Goal: Task Accomplishment & Management: Use online tool/utility

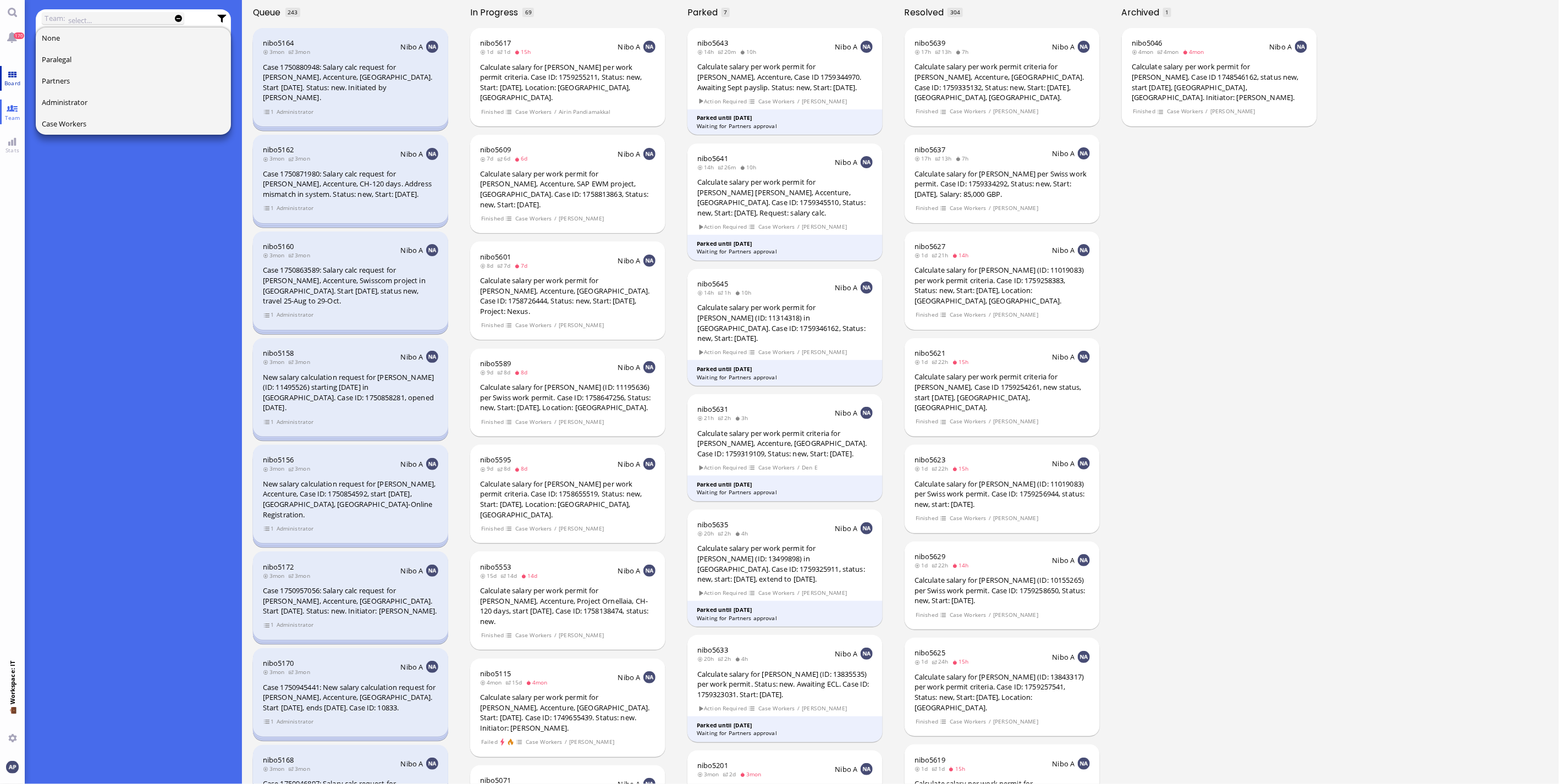
click at [6, 77] on link "Board" at bounding box center [12, 78] width 25 height 25
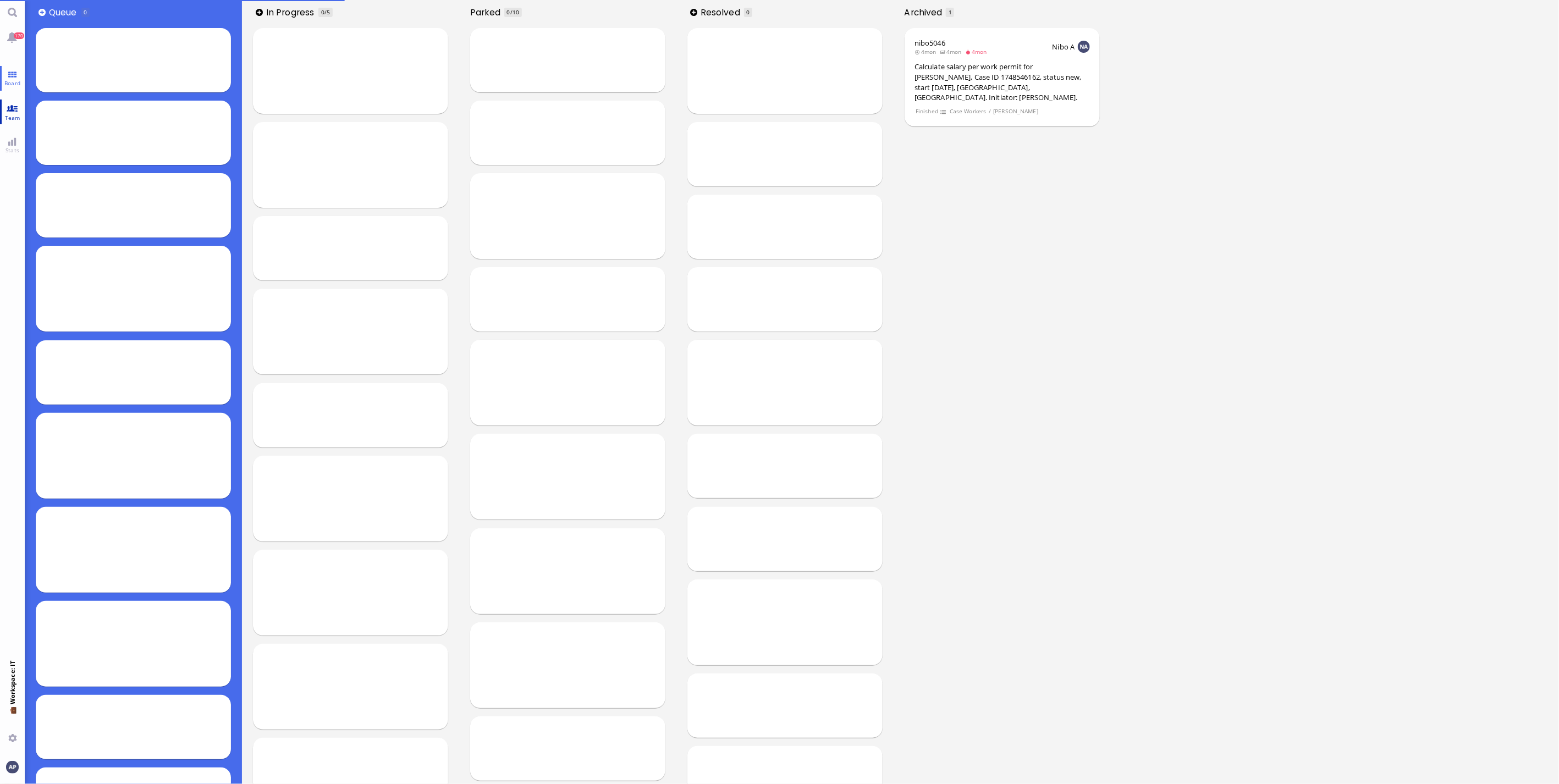
click at [14, 119] on span "Team" at bounding box center [12, 118] width 21 height 7
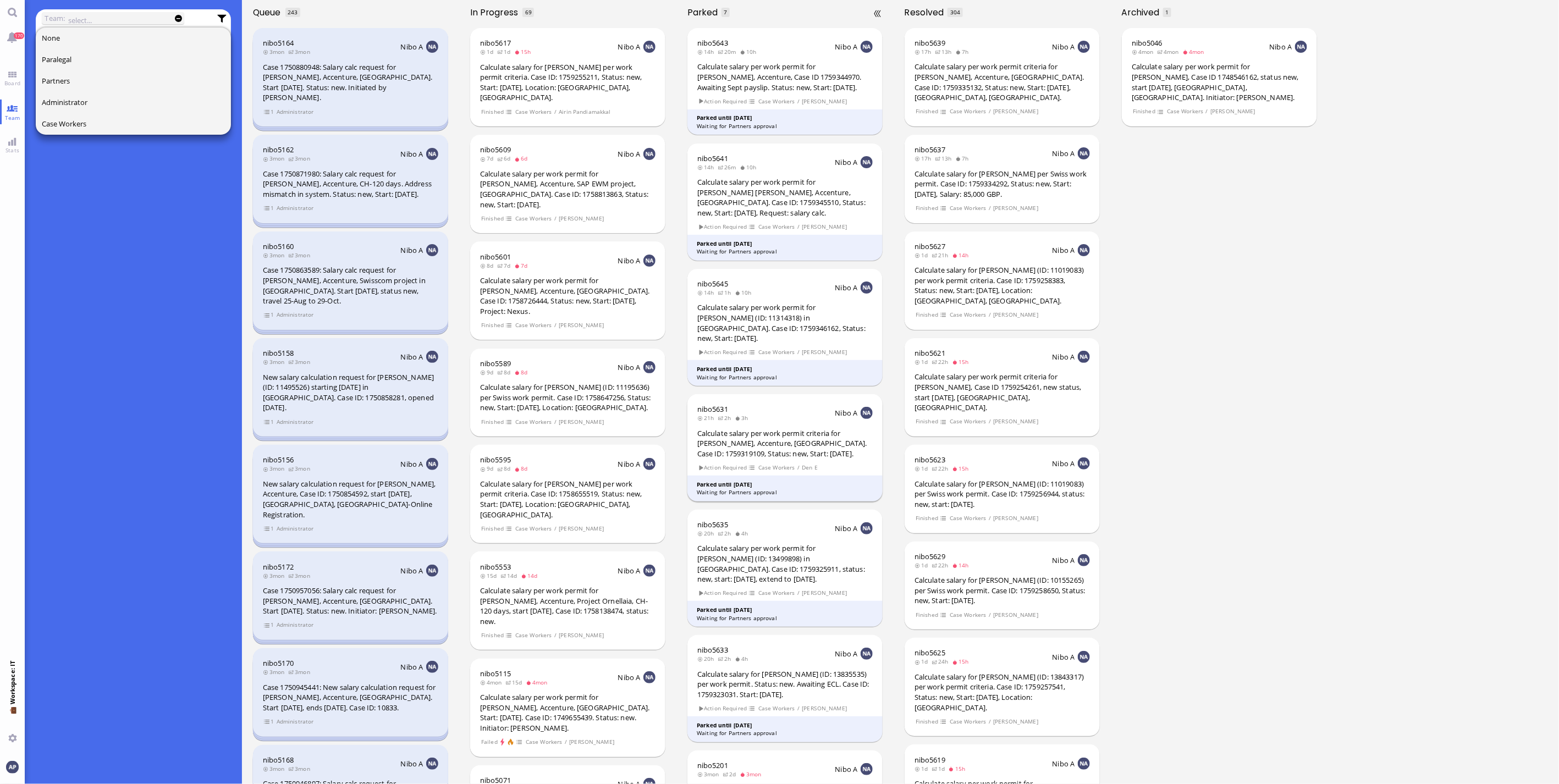
click at [772, 354] on div "Calculate salary per work permit criteria for [PERSON_NAME], Accenture, [GEOGRA…" at bounding box center [785, 443] width 176 height 31
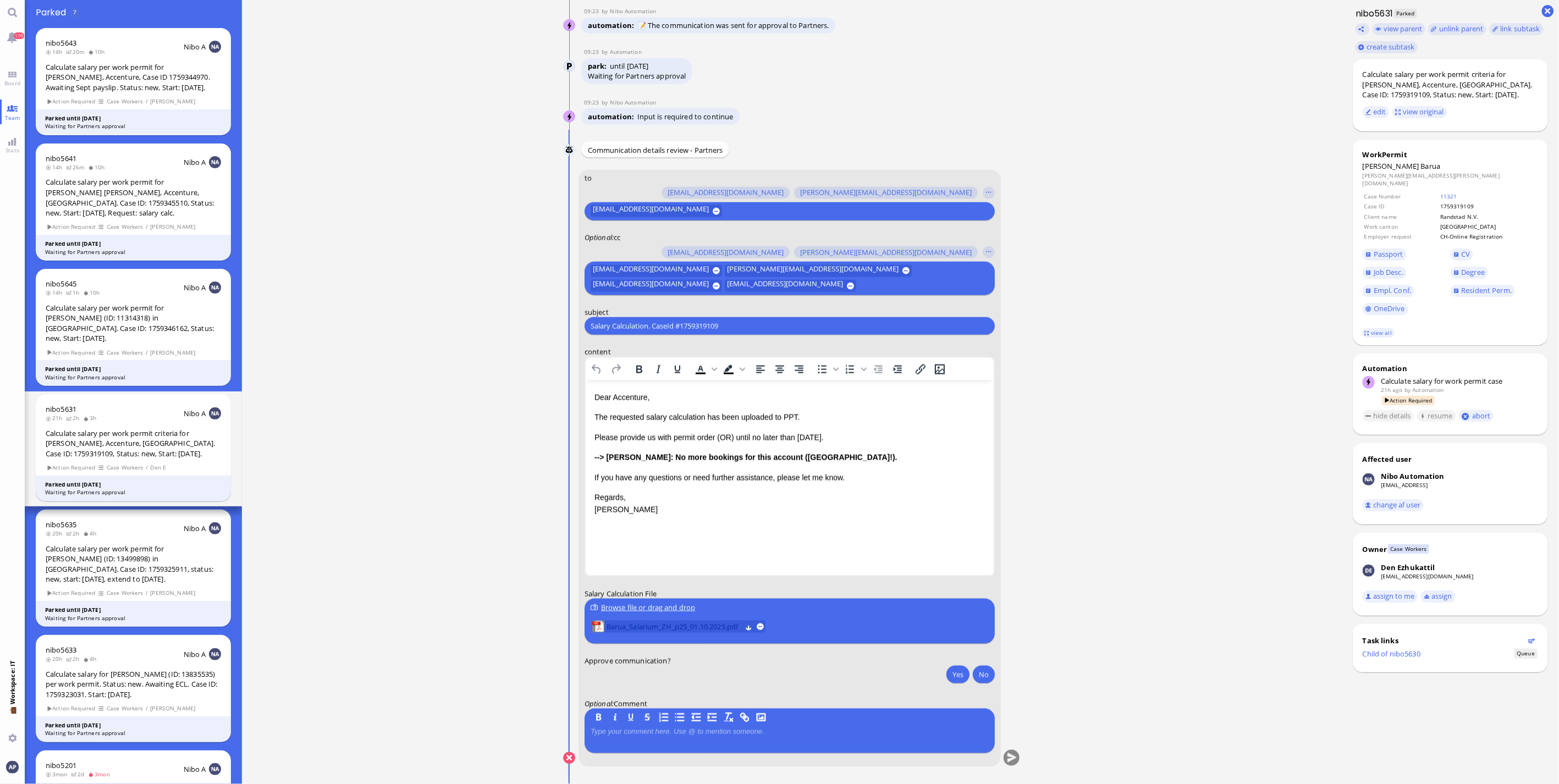
click at [690, 354] on span "Barua_Salarium_ZH_p25_01.10.2025.pdf" at bounding box center [674, 627] width 134 height 12
click at [691, 354] on strong "--> [PERSON_NAME]: No more bookings for this account ([GEOGRAPHIC_DATA]!)." at bounding box center [745, 456] width 303 height 8
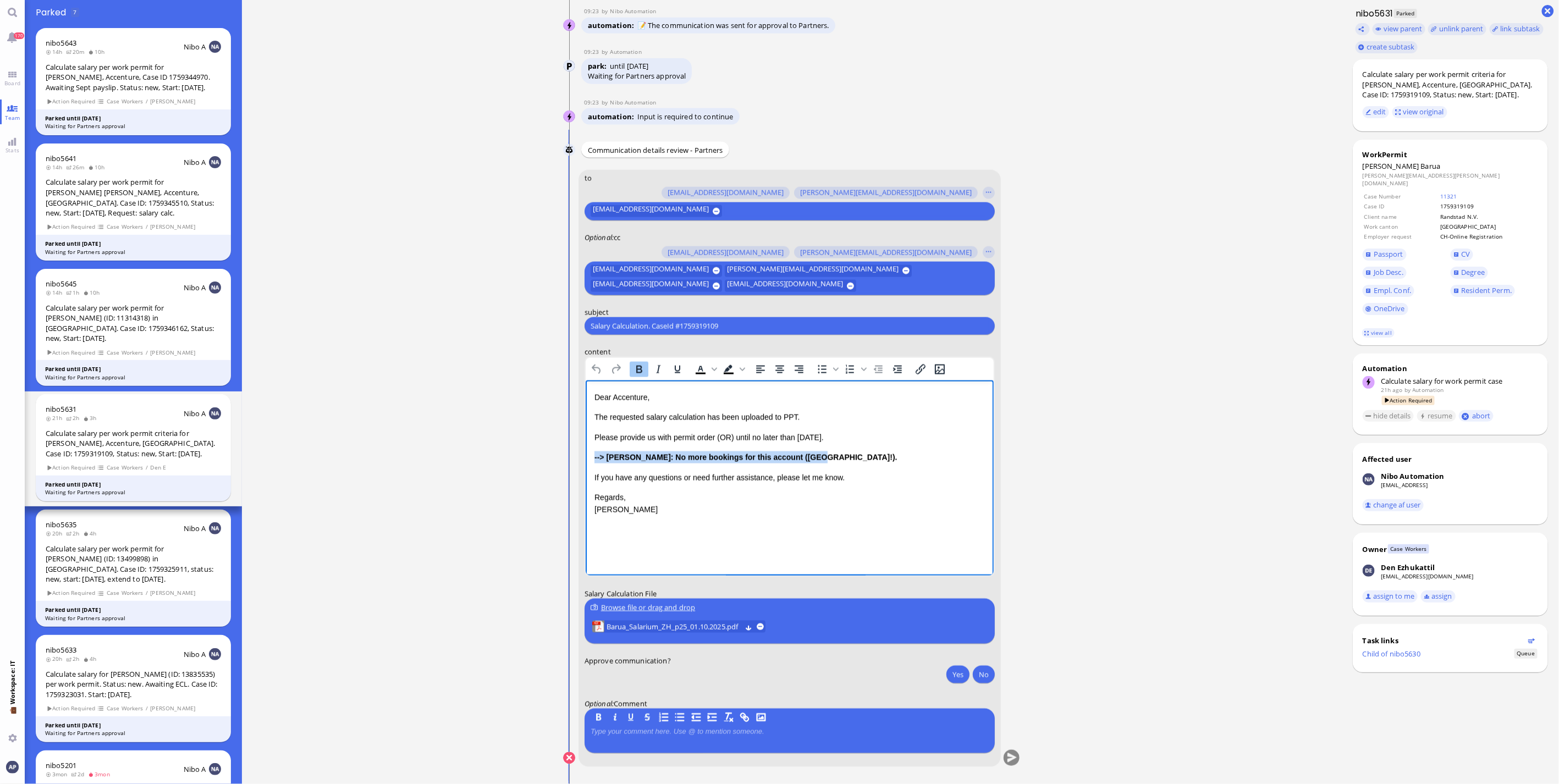
click at [691, 354] on strong "--> [PERSON_NAME]: No more bookings for this account ([GEOGRAPHIC_DATA]!)." at bounding box center [745, 456] width 303 height 8
click at [772, 354] on ticket "[DATE] 14:30 by Automation Automation Calculate eligible salary for work permit…" at bounding box center [792, 392] width 1100 height 784
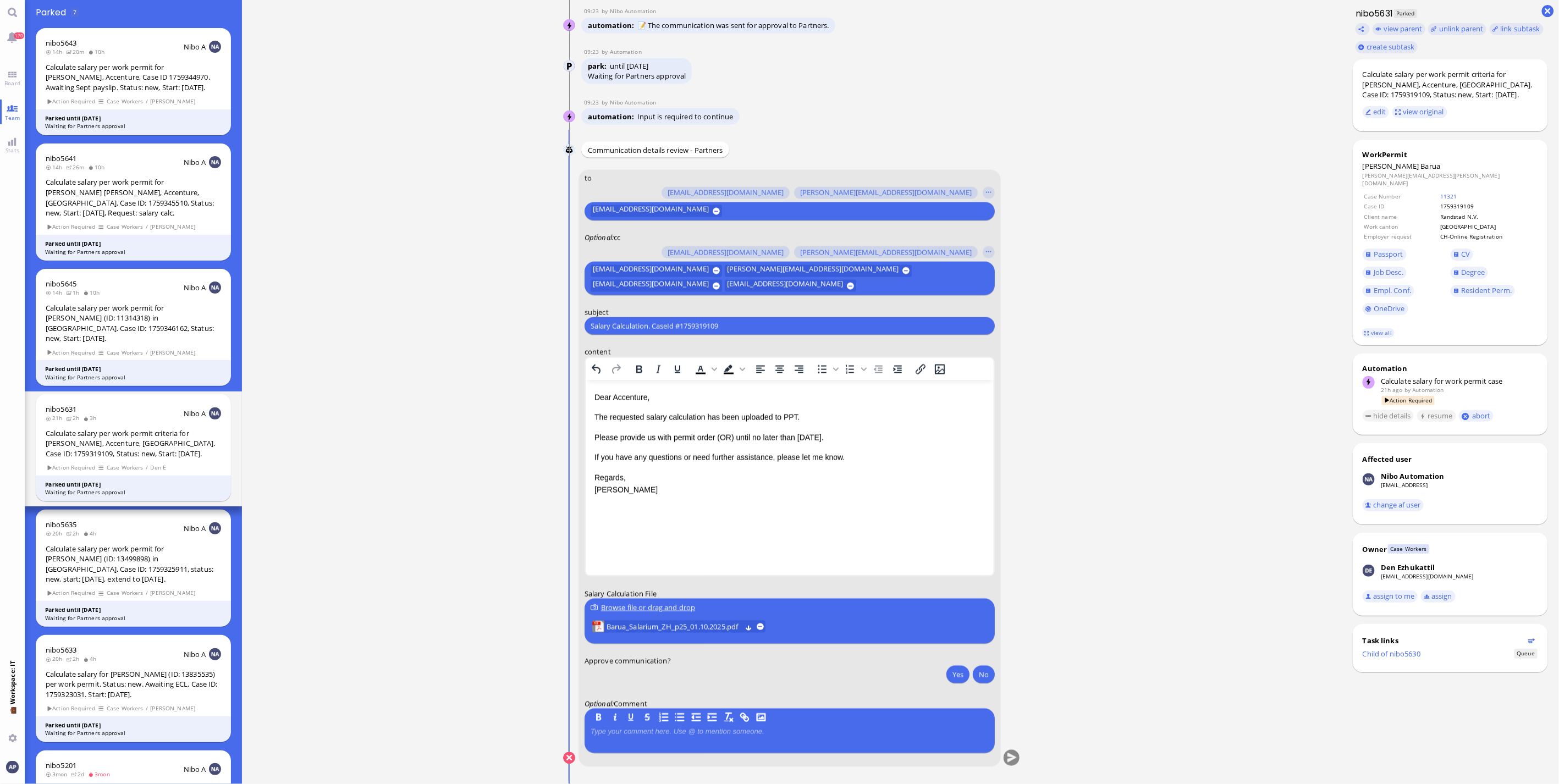
click at [772, 354] on ticket "[DATE] 14:30 by Automation Automation Calculate eligible salary for work permit…" at bounding box center [792, 392] width 1100 height 784
drag, startPoint x: 453, startPoint y: 734, endPoint x: 479, endPoint y: 682, distance: 58.1
click at [453, 354] on ticket "[DATE] 14:30 by Automation Automation Calculate eligible salary for work permit…" at bounding box center [792, 392] width 1100 height 784
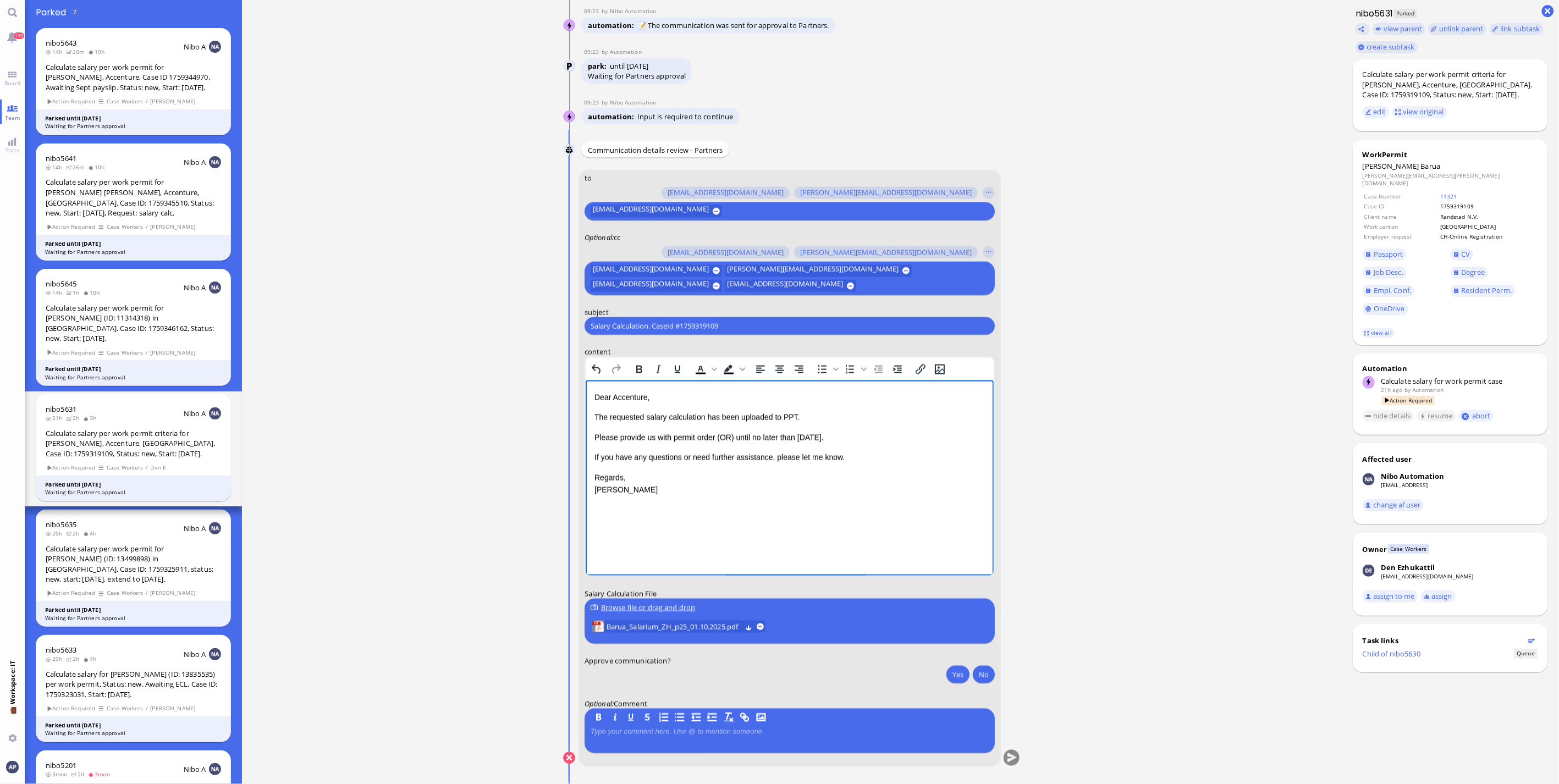
click at [625, 354] on p "Dear Accenture," at bounding box center [789, 397] width 390 height 12
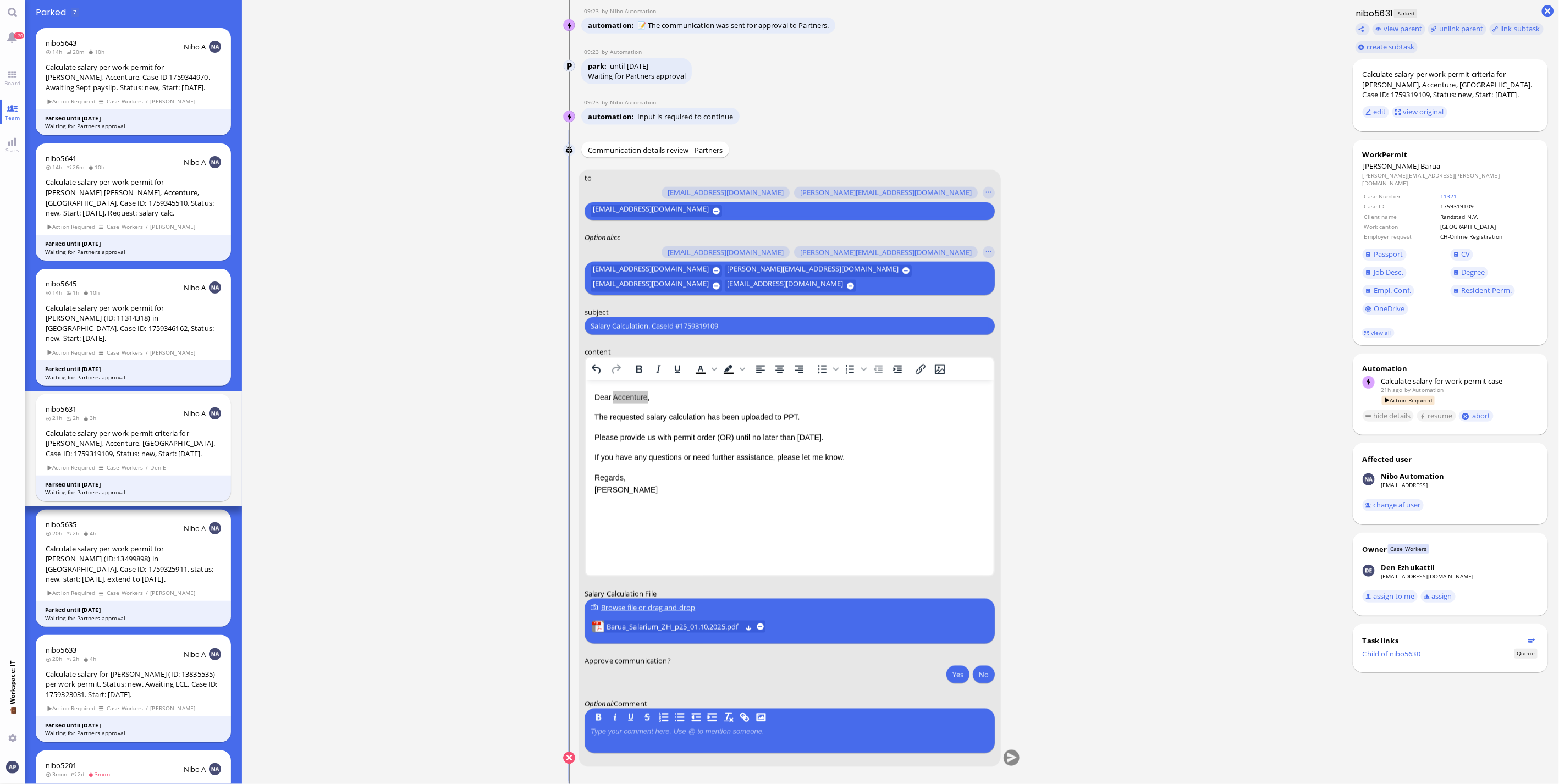
click at [719, 326] on input "Salary Calculation. CaseId #1759319109" at bounding box center [790, 326] width 399 height 11
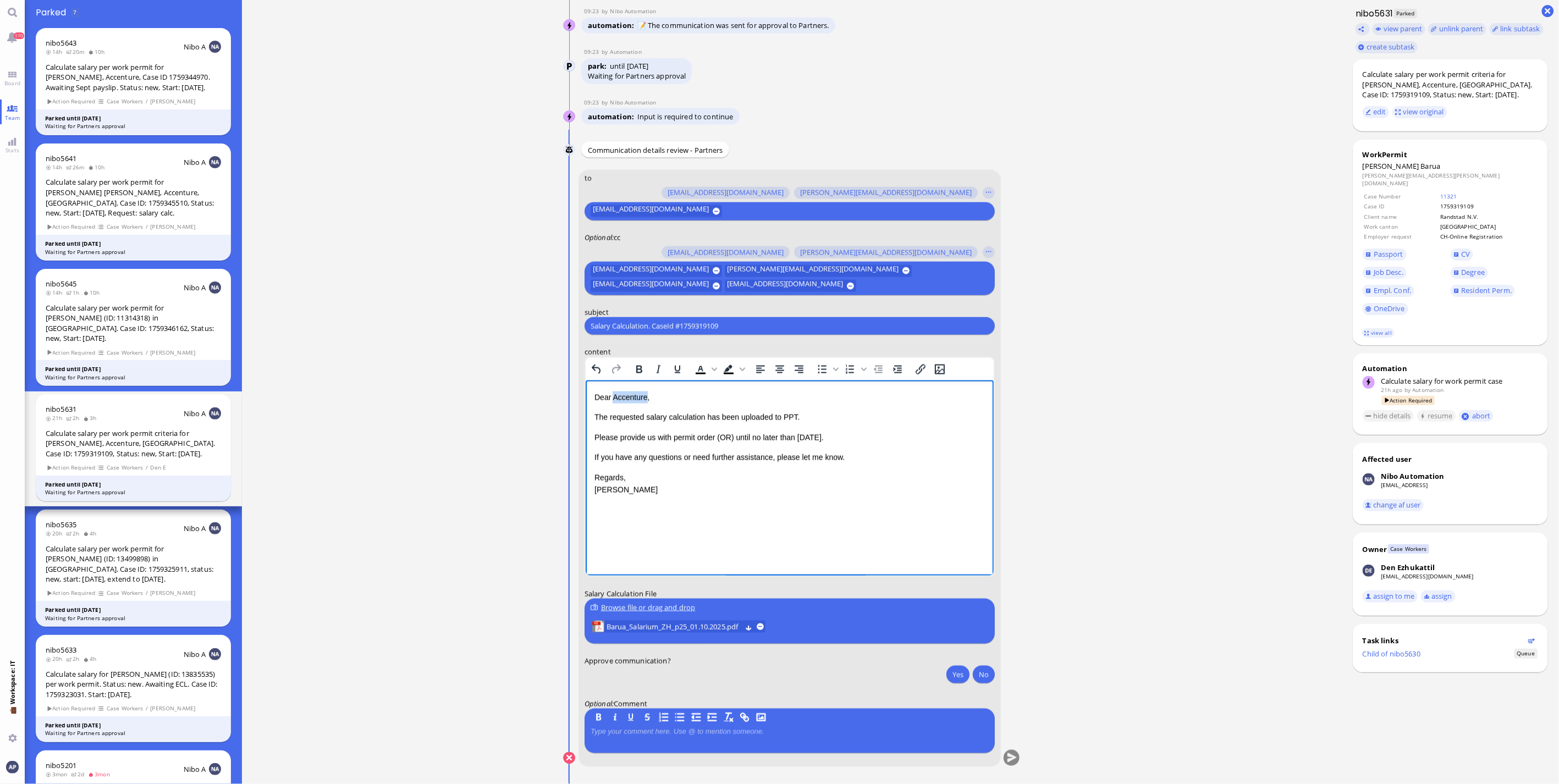
click at [628, 354] on p "Dear Accenture," at bounding box center [789, 397] width 390 height 12
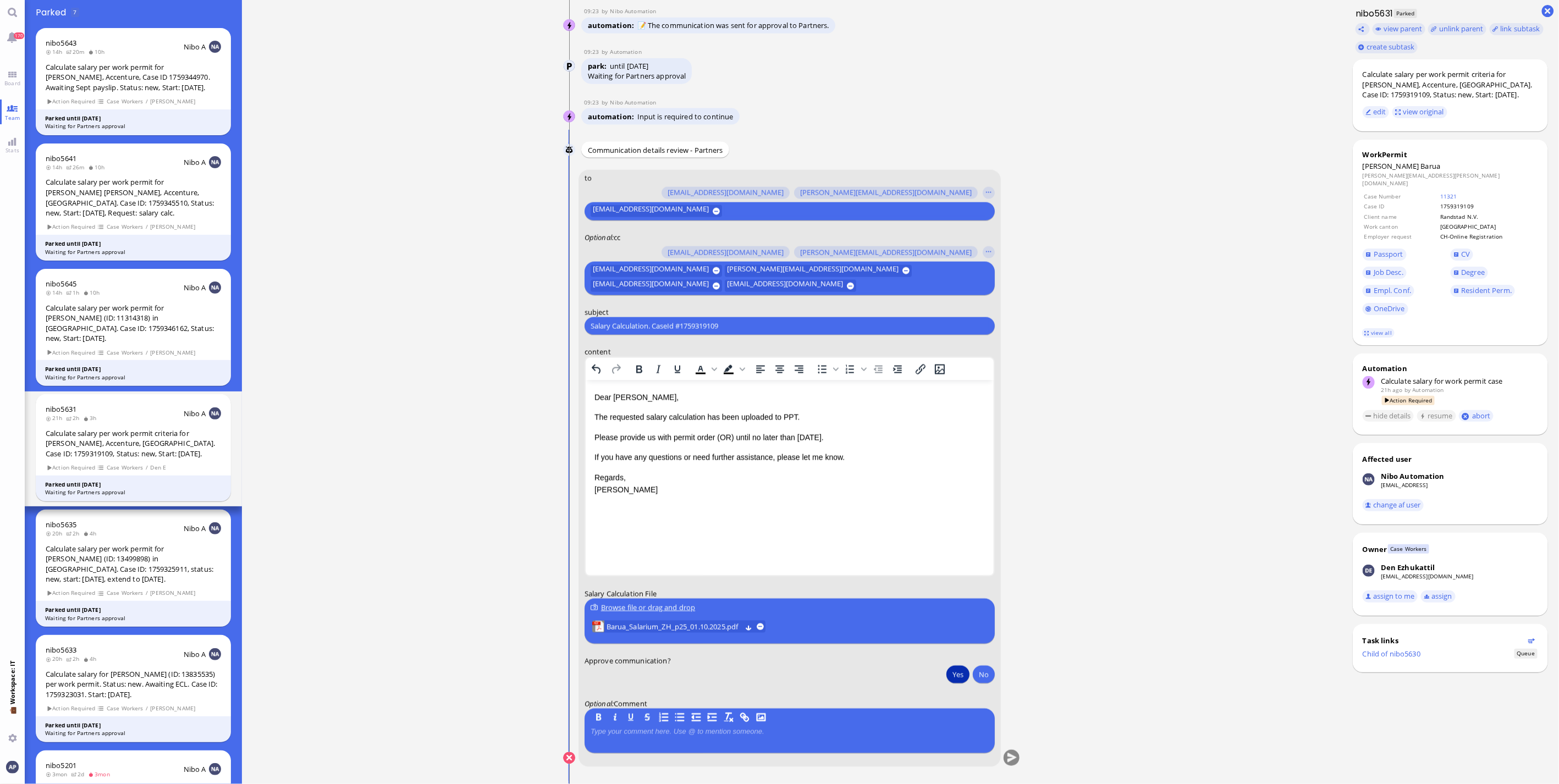
click at [772, 354] on button "Yes" at bounding box center [958, 674] width 23 height 18
click at [675, 329] on input "Salary Calculation. CaseId #1759319109" at bounding box center [790, 326] width 399 height 11
paste input "PazPerTout new case: [PERSON_NAME] (1759319109 / 13501008), Employer Request: C…"
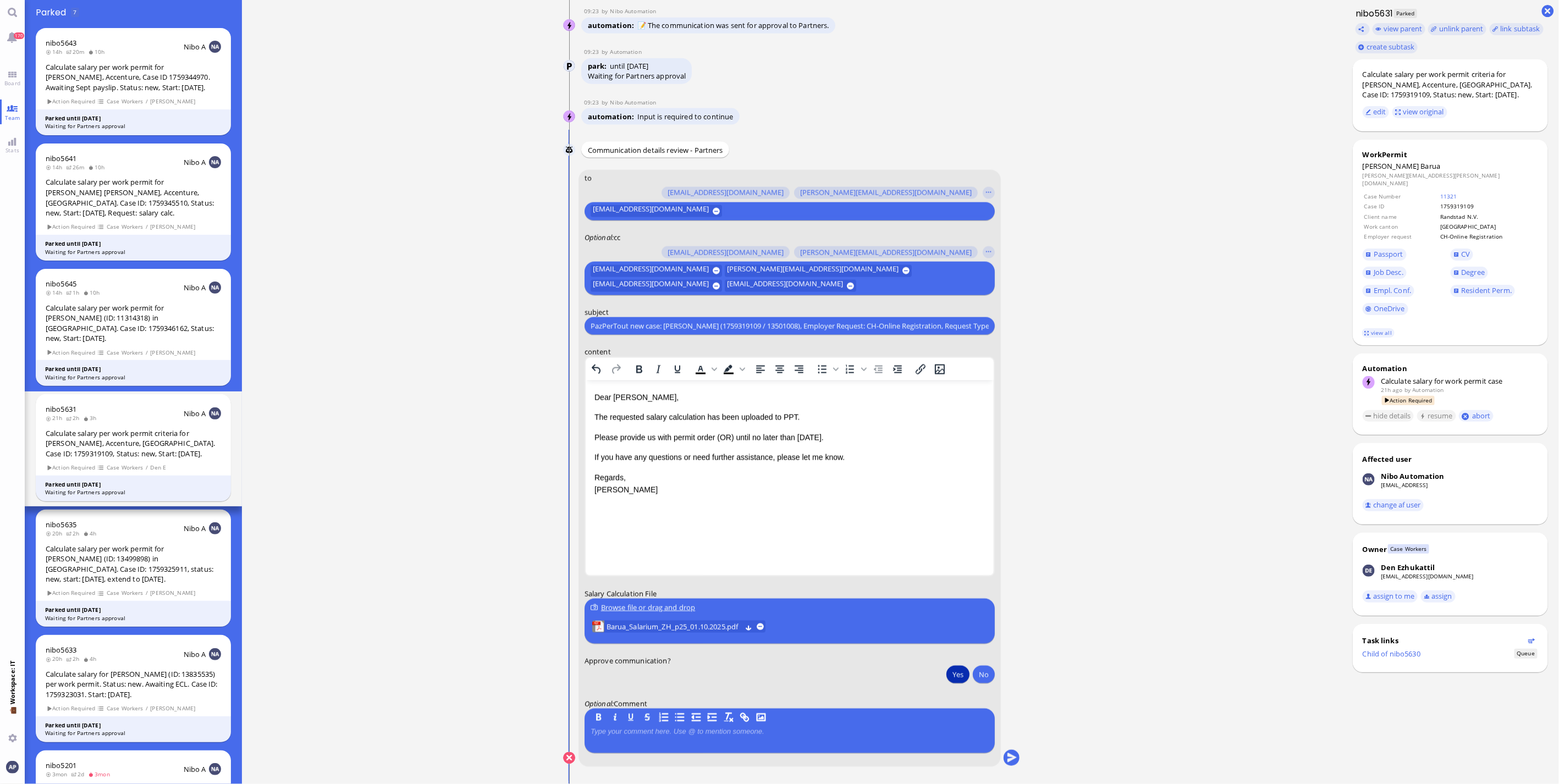
drag, startPoint x: 613, startPoint y: 322, endPoint x: 308, endPoint y: 331, distance: 305.1
click at [308, 331] on ticket "[DATE] 14:30 by Automation Automation Calculate eligible salary for work permit…" at bounding box center [792, 392] width 1100 height 784
type input "PazPerTout new case: [PERSON_NAME] (1759319109 / 13501008), Employer Request: C…"
click at [772, 354] on button "submit" at bounding box center [1012, 759] width 17 height 17
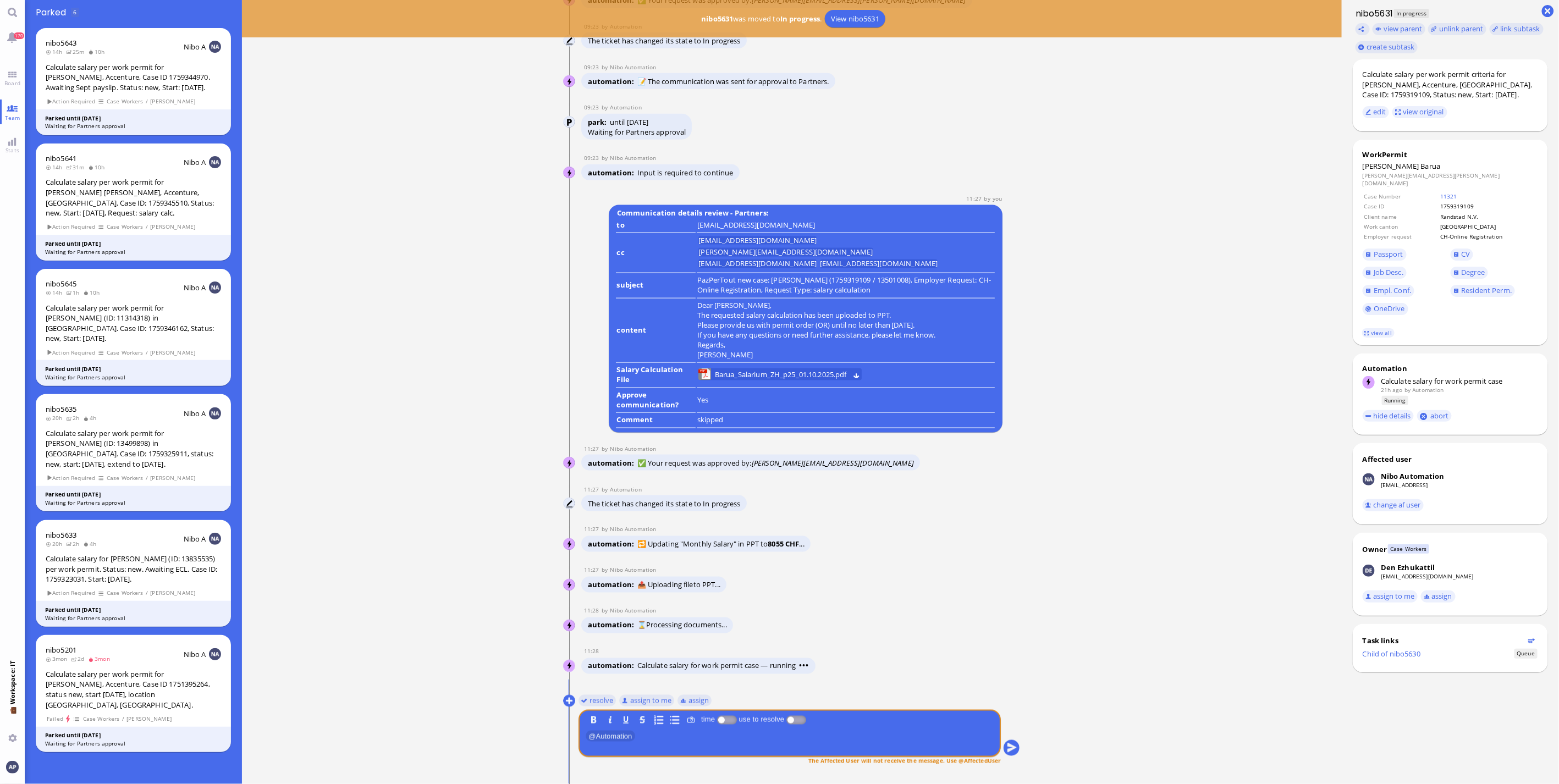
drag, startPoint x: 460, startPoint y: 553, endPoint x: 592, endPoint y: 628, distance: 151.8
click at [460, 354] on ticket "[DATE] 14:30 by Automation Automation Calculate eligible salary for work permit…" at bounding box center [792, 392] width 1100 height 784
click at [754, 354] on span "Barua_Salarium_ZH_p25_01.10.2025.pdf" at bounding box center [780, 374] width 132 height 12
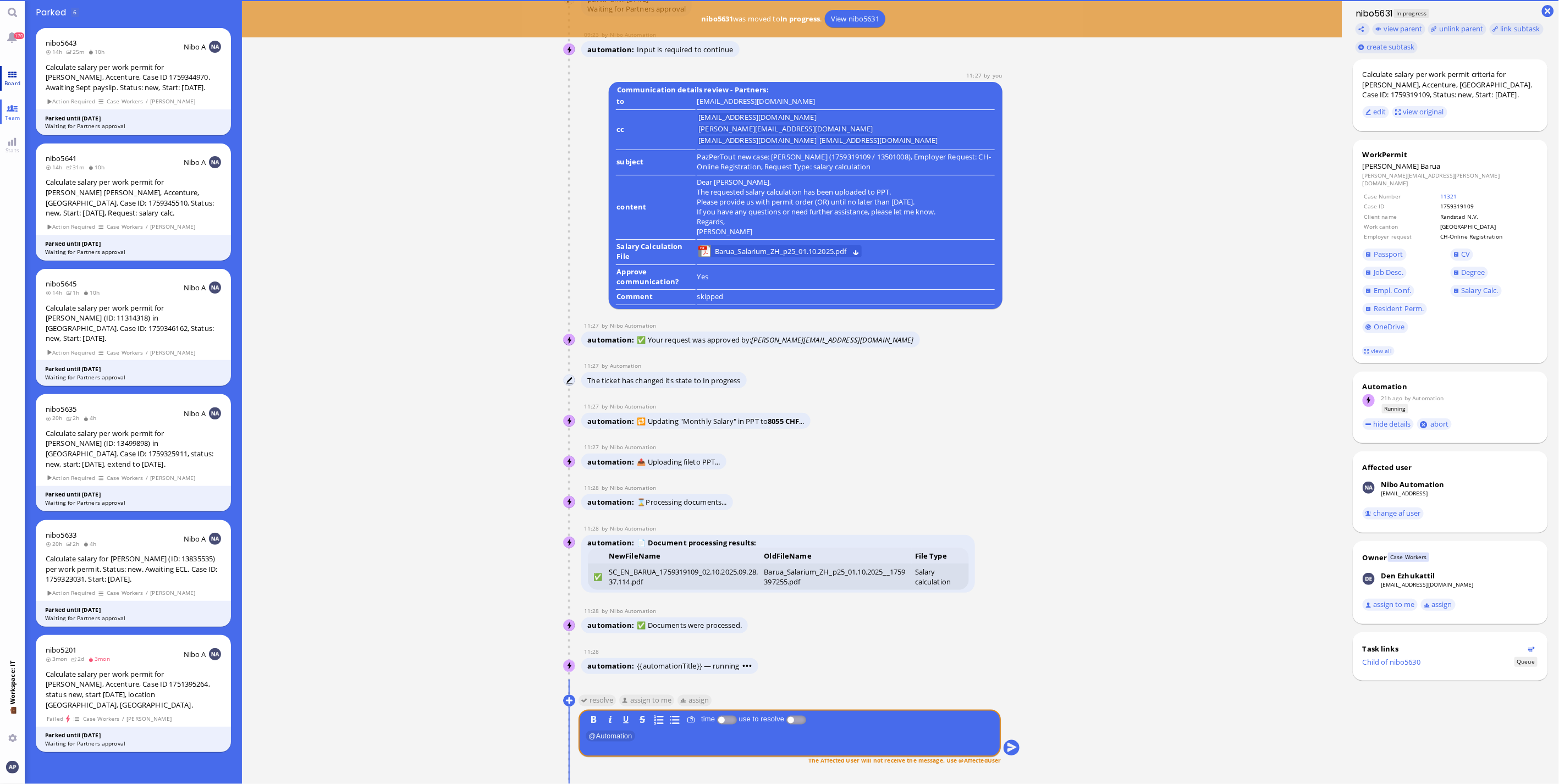
click at [8, 74] on link "Board" at bounding box center [12, 78] width 25 height 25
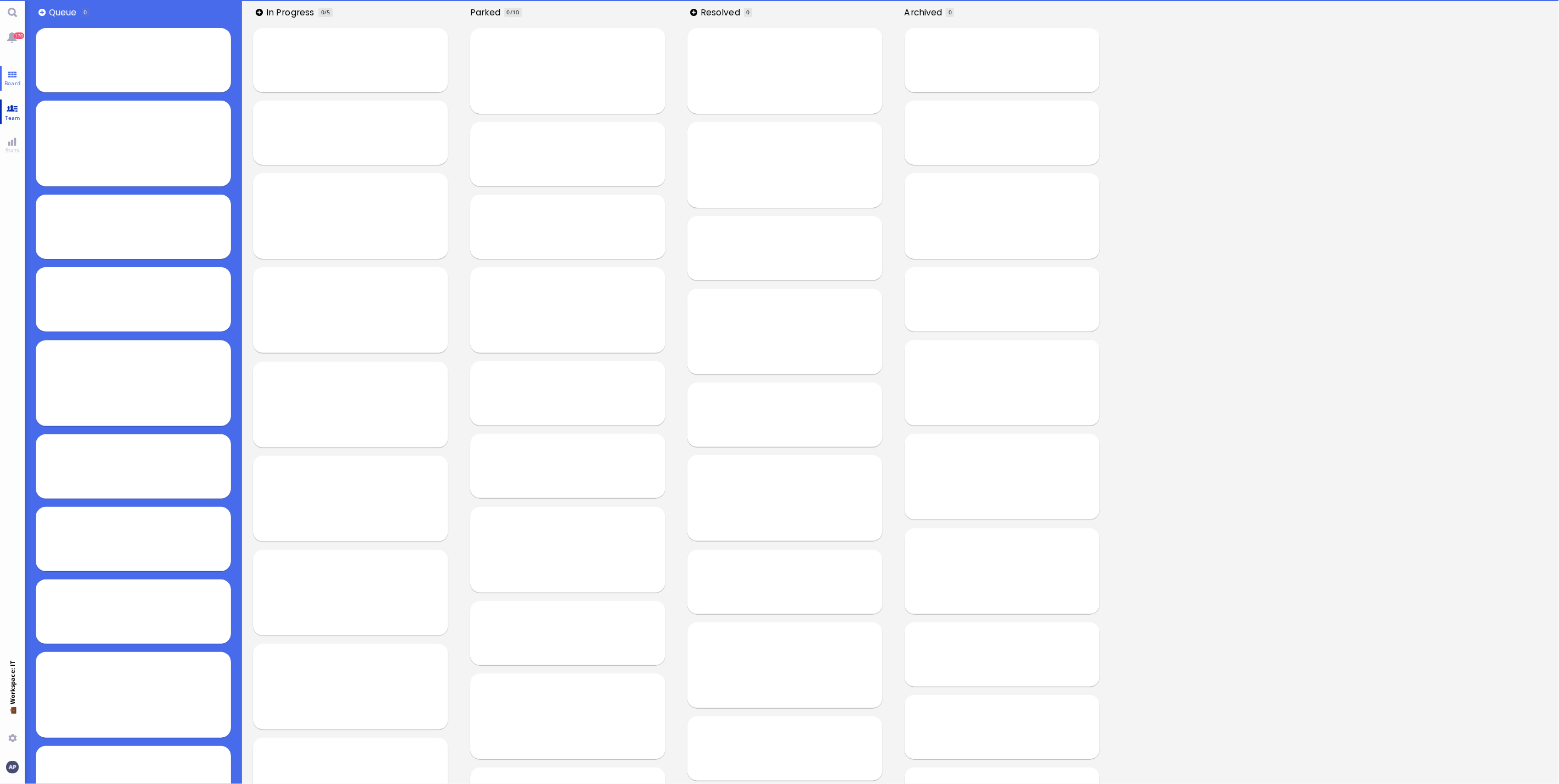
click at [13, 111] on link "Team" at bounding box center [12, 112] width 25 height 25
